Goal: Task Accomplishment & Management: Manage account settings

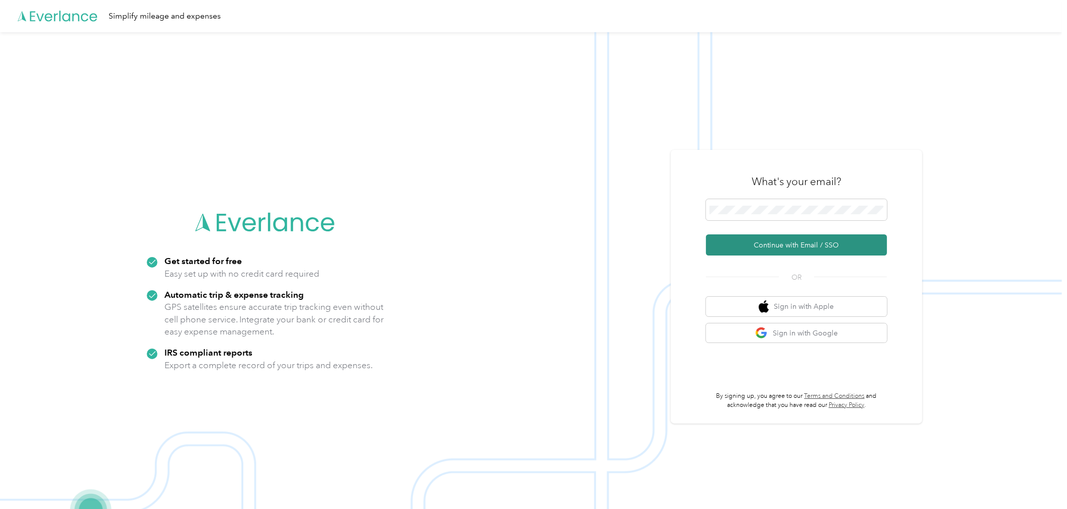
click at [792, 244] on button "Continue with Email / SSO" at bounding box center [796, 244] width 181 height 21
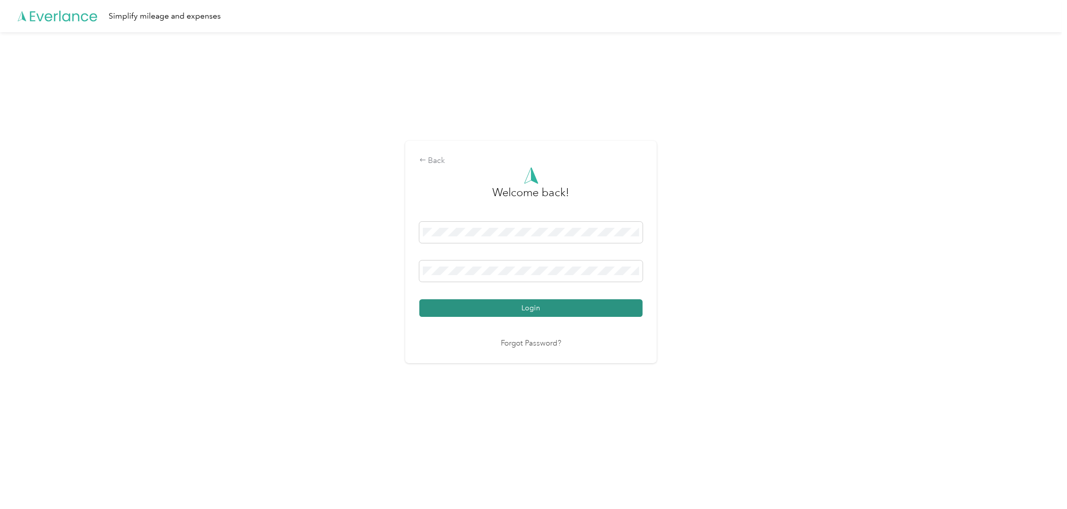
click at [537, 308] on button "Login" at bounding box center [530, 308] width 223 height 18
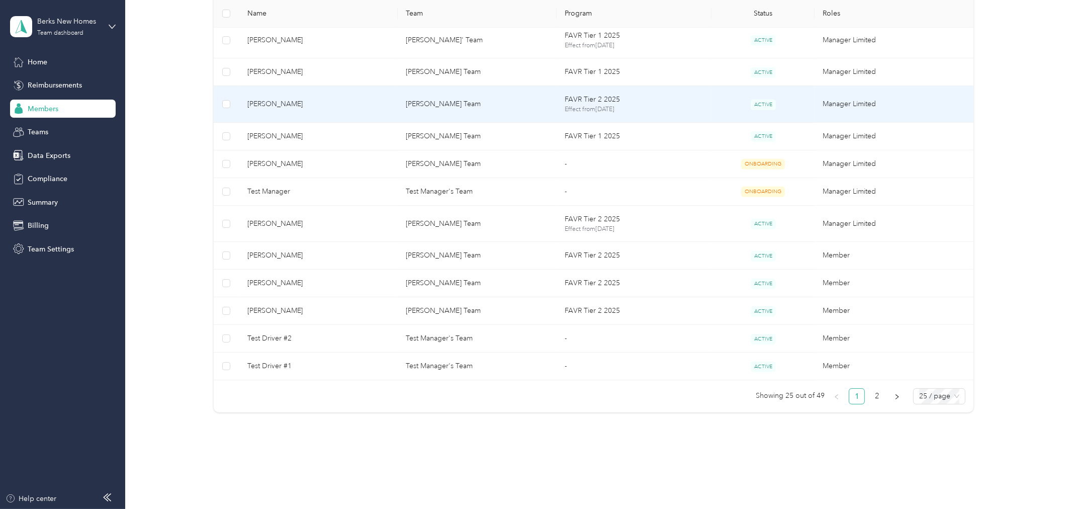
scroll to position [624, 0]
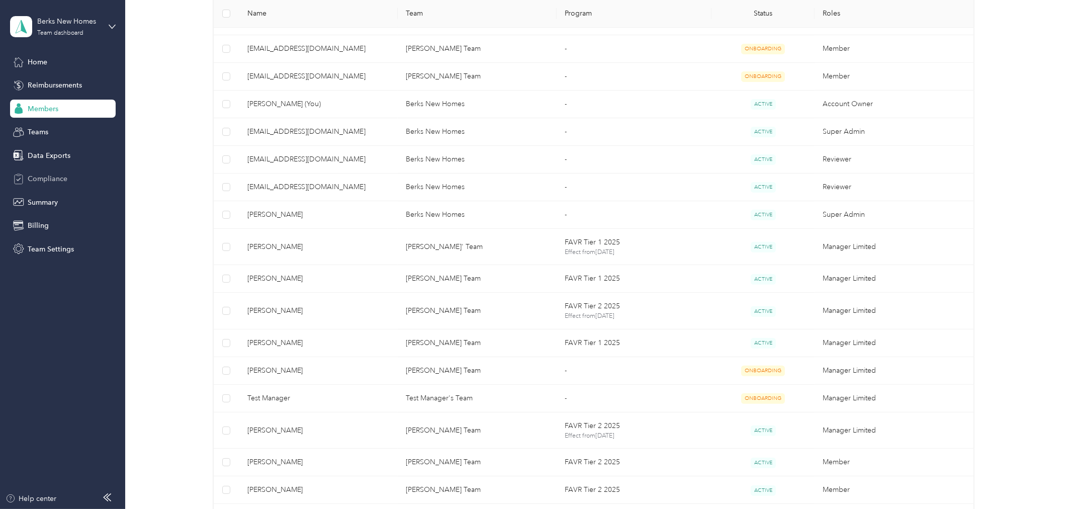
click at [57, 176] on span "Compliance" at bounding box center [48, 178] width 40 height 11
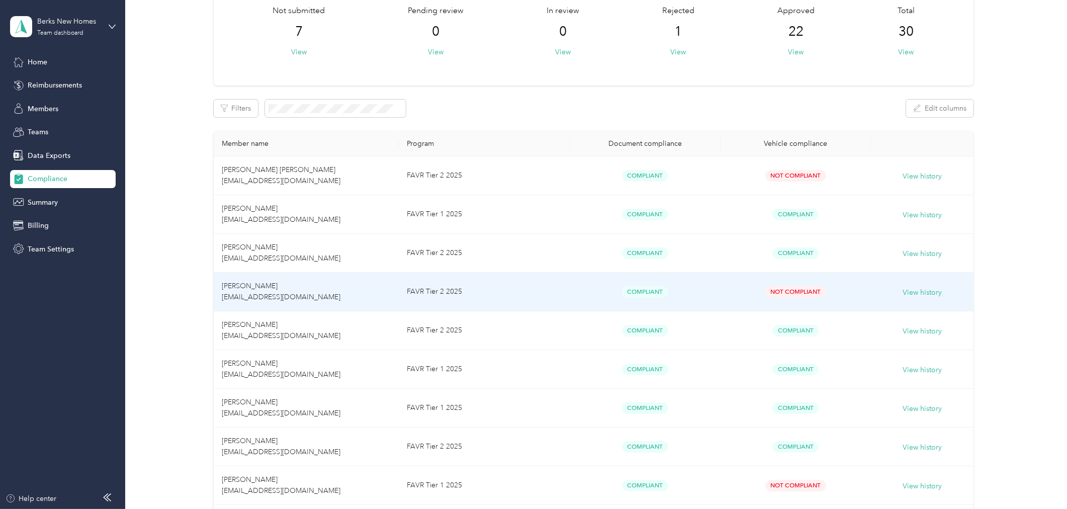
scroll to position [93, 0]
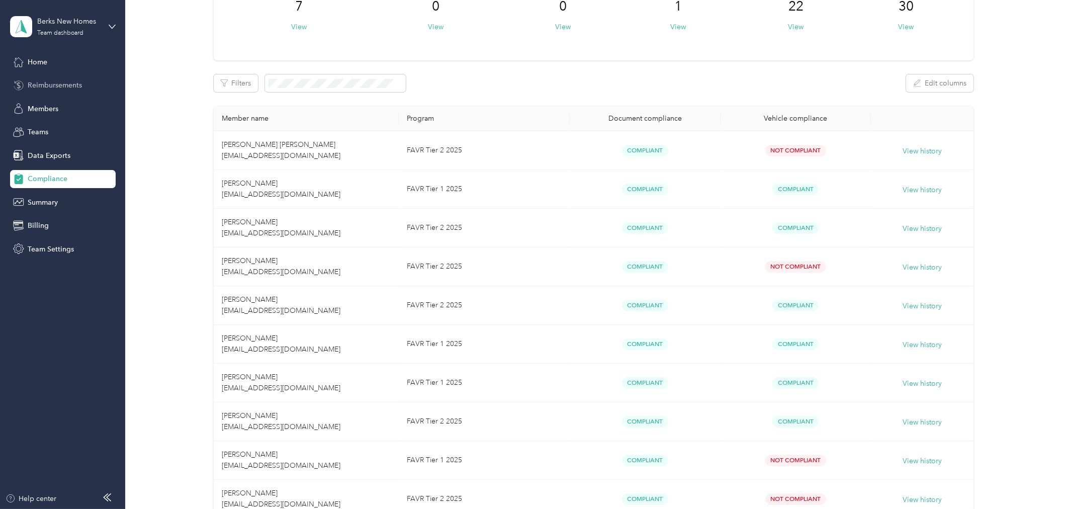
click at [61, 82] on span "Reimbursements" at bounding box center [55, 85] width 54 height 11
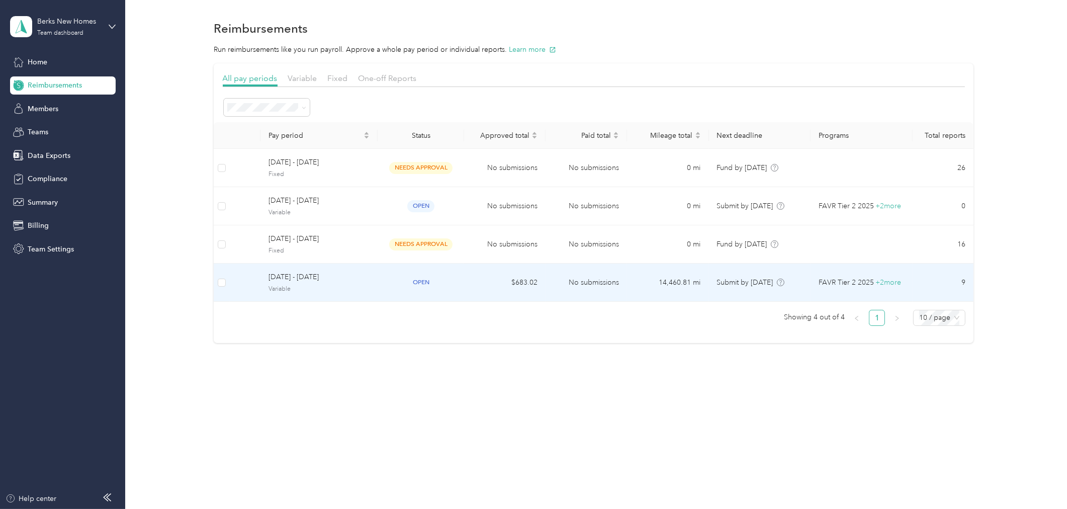
click at [366, 281] on span "[DATE] - [DATE]" at bounding box center [319, 277] width 101 height 11
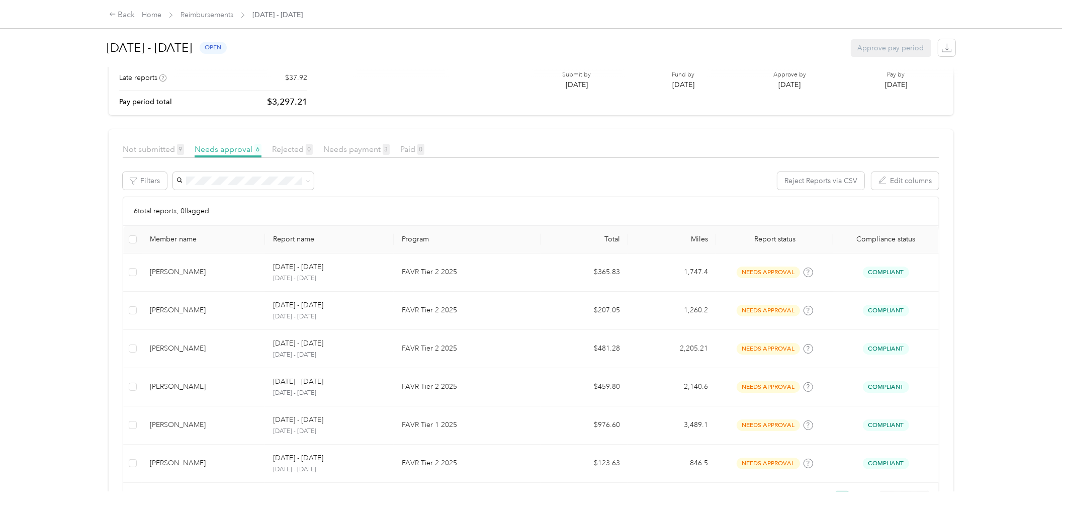
scroll to position [111, 0]
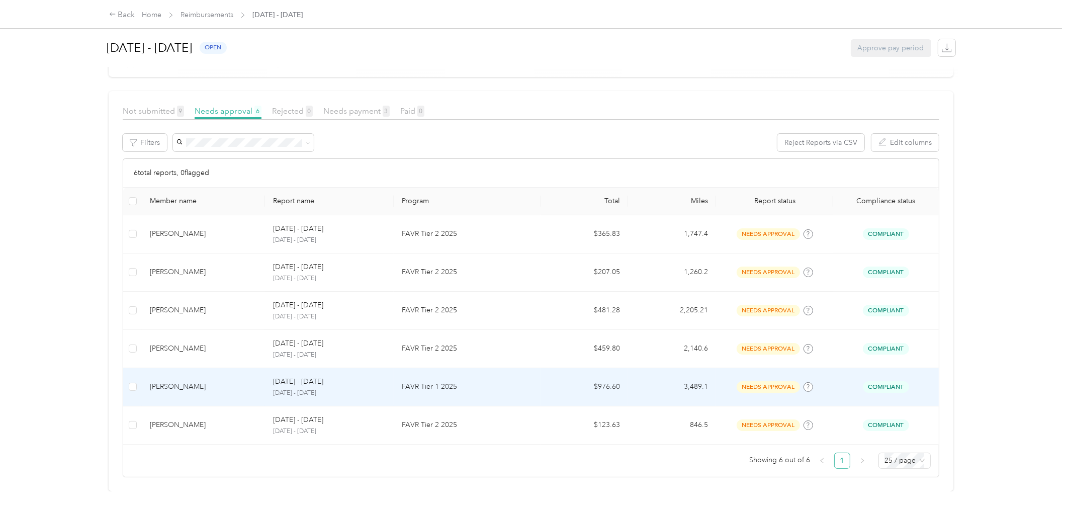
click at [425, 381] on p "FAVR Tier 1 2025" at bounding box center [467, 386] width 130 height 11
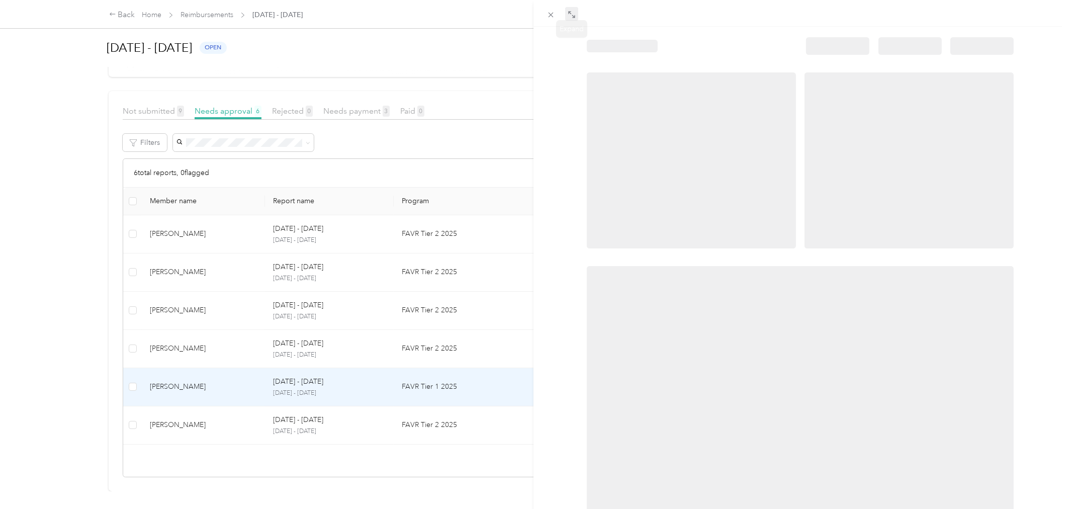
click at [570, 13] on icon at bounding box center [572, 15] width 8 height 8
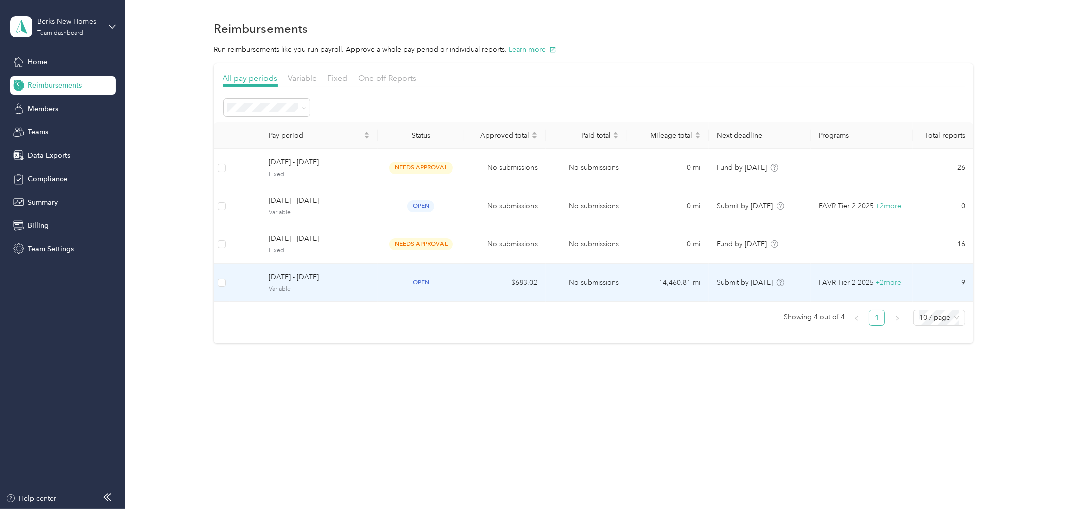
click at [367, 279] on span "[DATE] - [DATE]" at bounding box center [319, 277] width 101 height 11
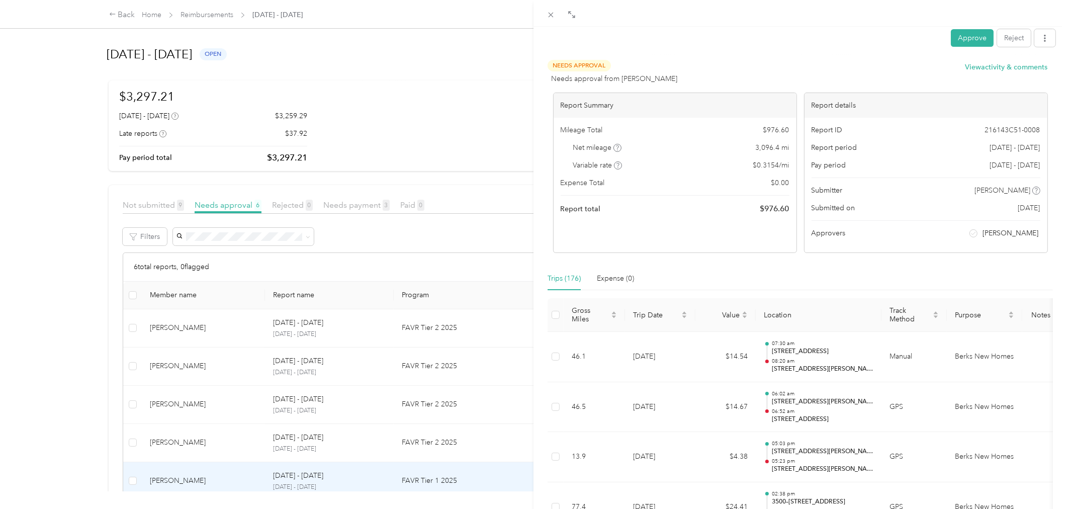
click at [349, 204] on div "Approve Reject Needs Approval Needs approval from [PERSON_NAME] View activity &…" at bounding box center [533, 254] width 1067 height 509
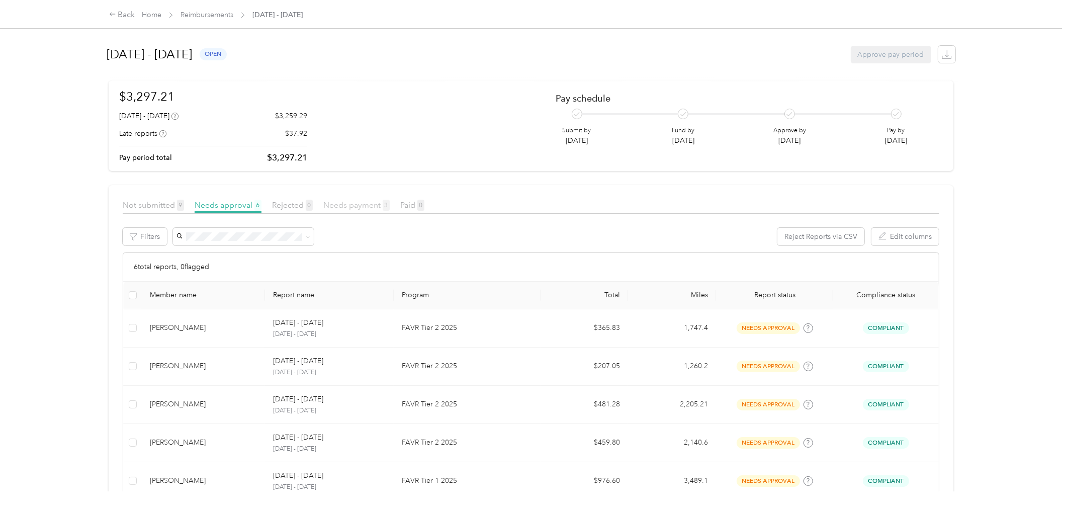
click at [353, 205] on span "Needs payment 3" at bounding box center [356, 205] width 66 height 10
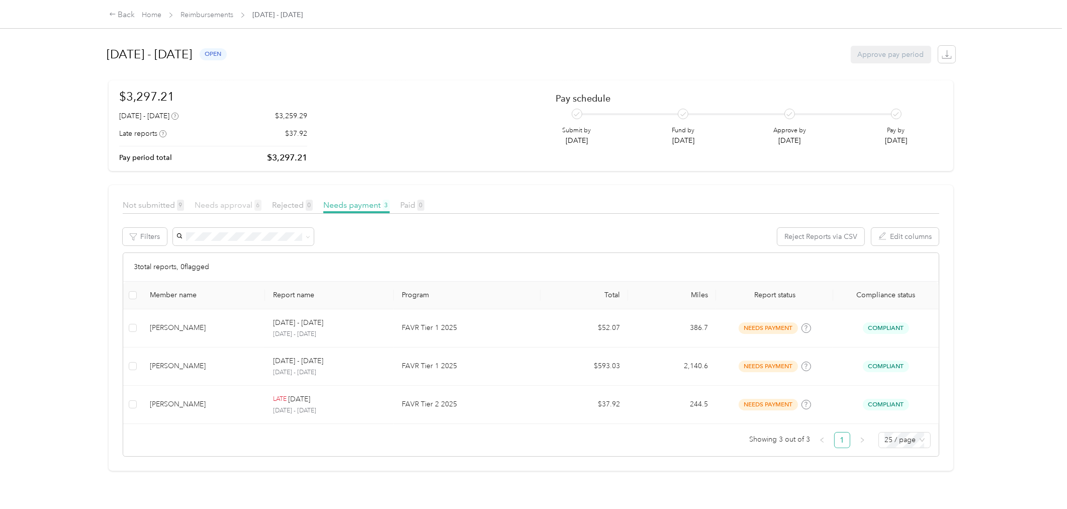
click at [219, 201] on span "Needs approval 6" at bounding box center [228, 205] width 67 height 10
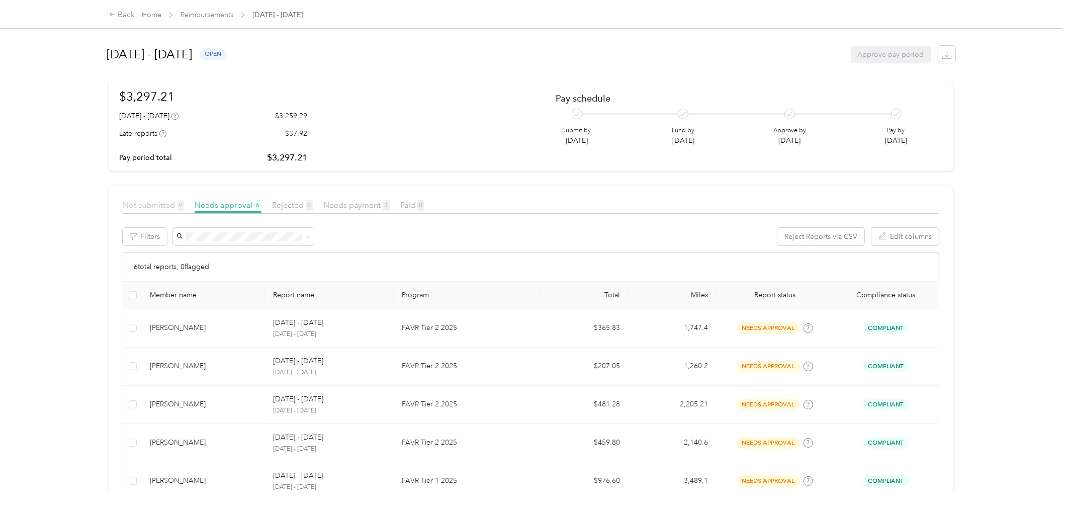
click at [159, 202] on span "Not submitted 9" at bounding box center [153, 205] width 61 height 10
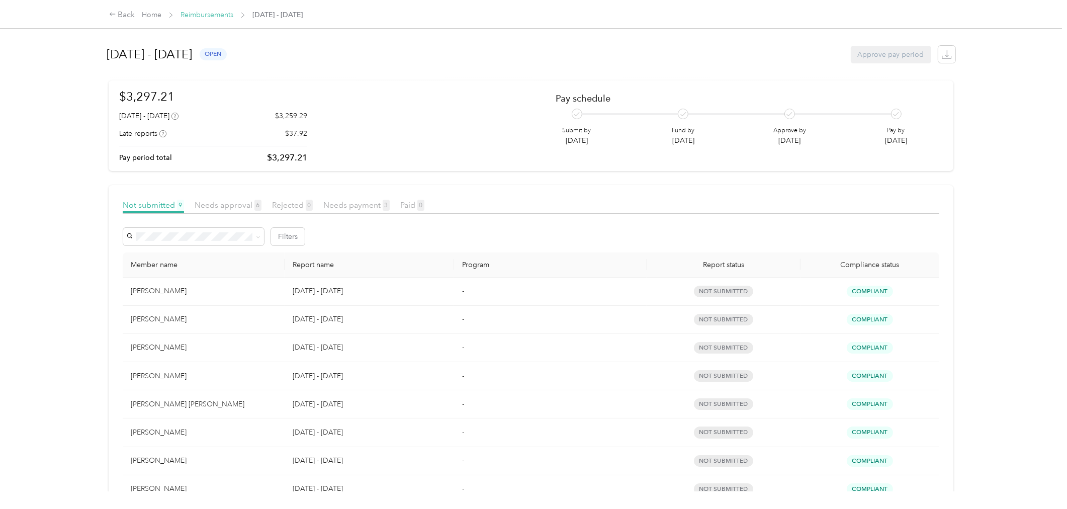
click at [211, 12] on link "Reimbursements" at bounding box center [207, 15] width 53 height 9
